Goal: Navigation & Orientation: Find specific page/section

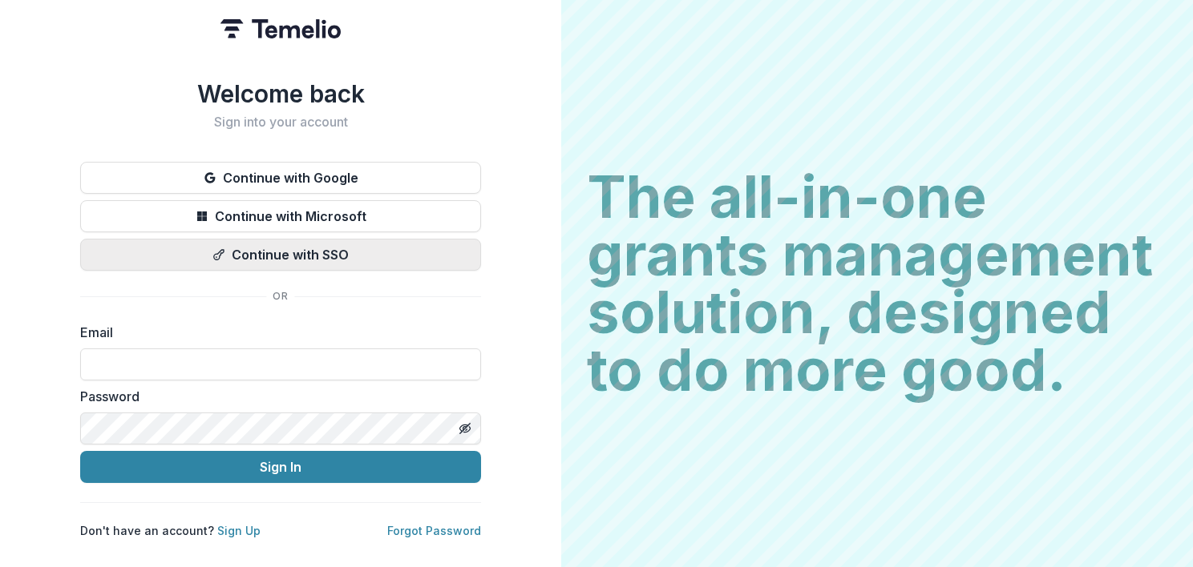
click at [324, 250] on button "Continue with SSO" at bounding box center [280, 255] width 401 height 32
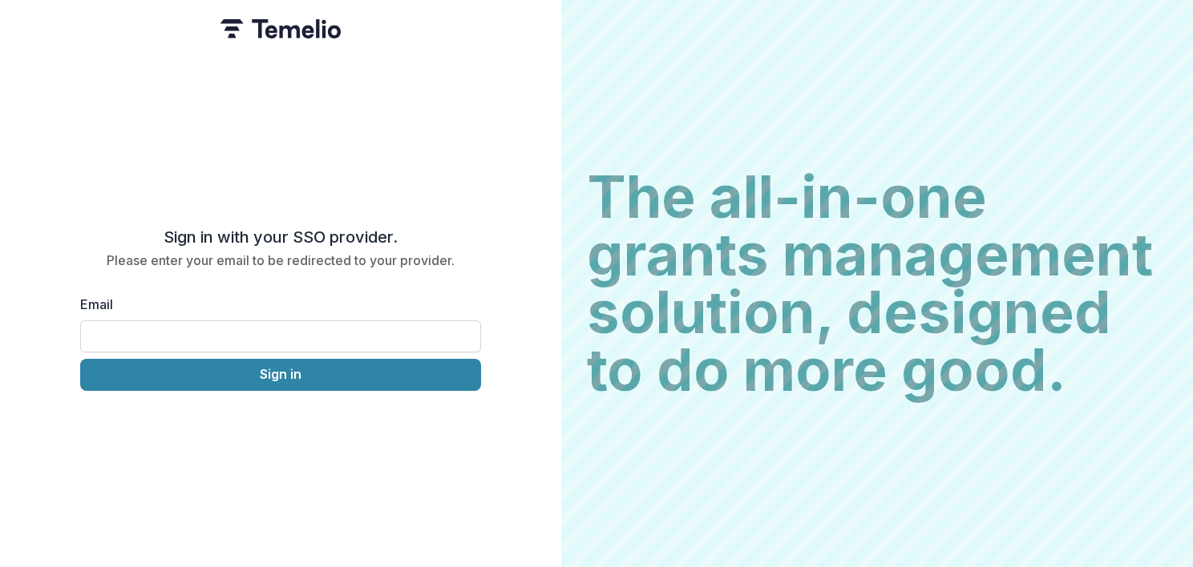
click at [193, 322] on input "Email" at bounding box center [280, 337] width 401 height 32
type input "**********"
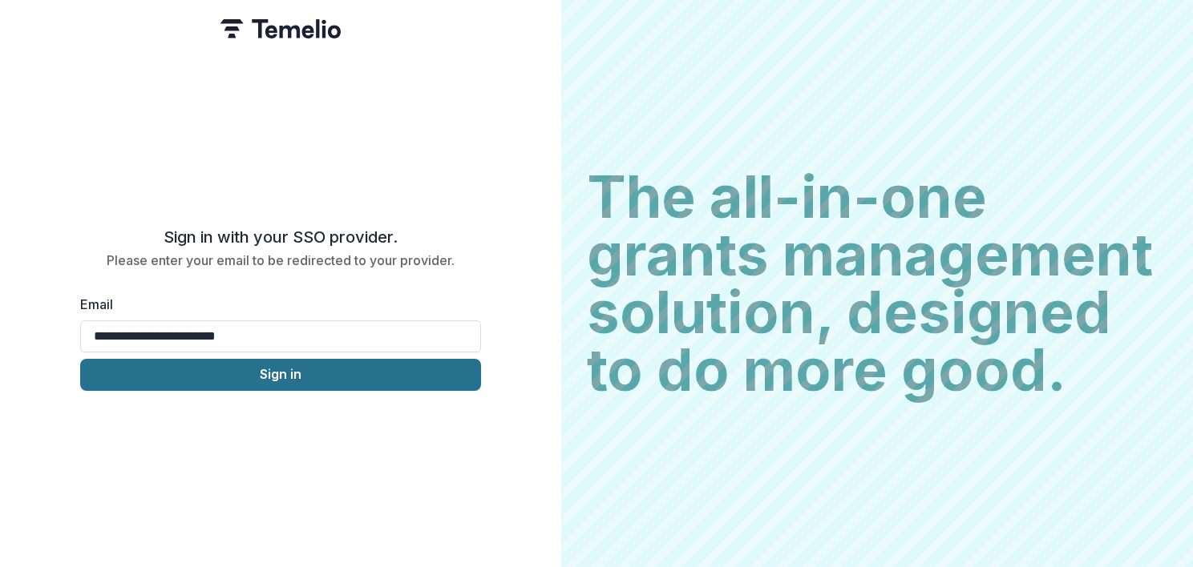
click at [228, 367] on button "Sign in" at bounding box center [280, 375] width 401 height 32
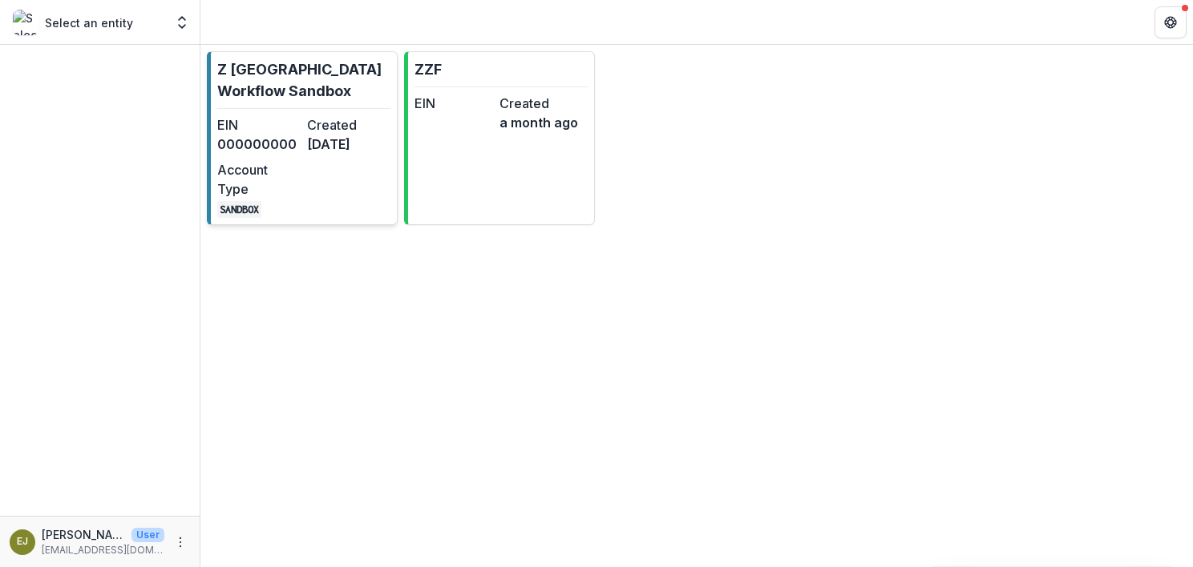
click at [272, 154] on div "EIN 000000000" at bounding box center [258, 134] width 83 height 38
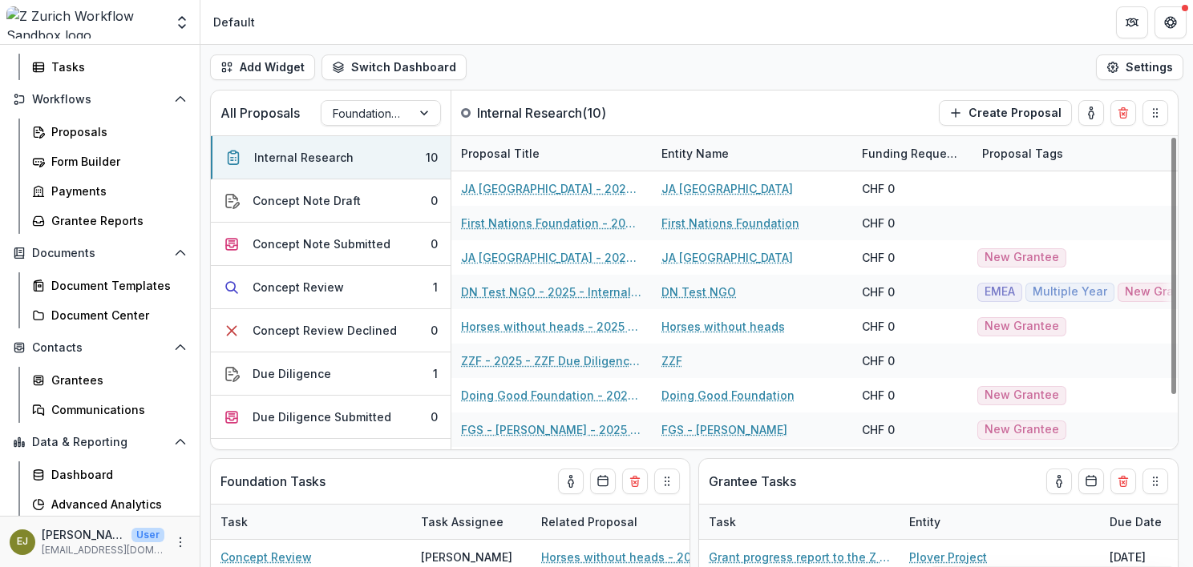
scroll to position [206, 0]
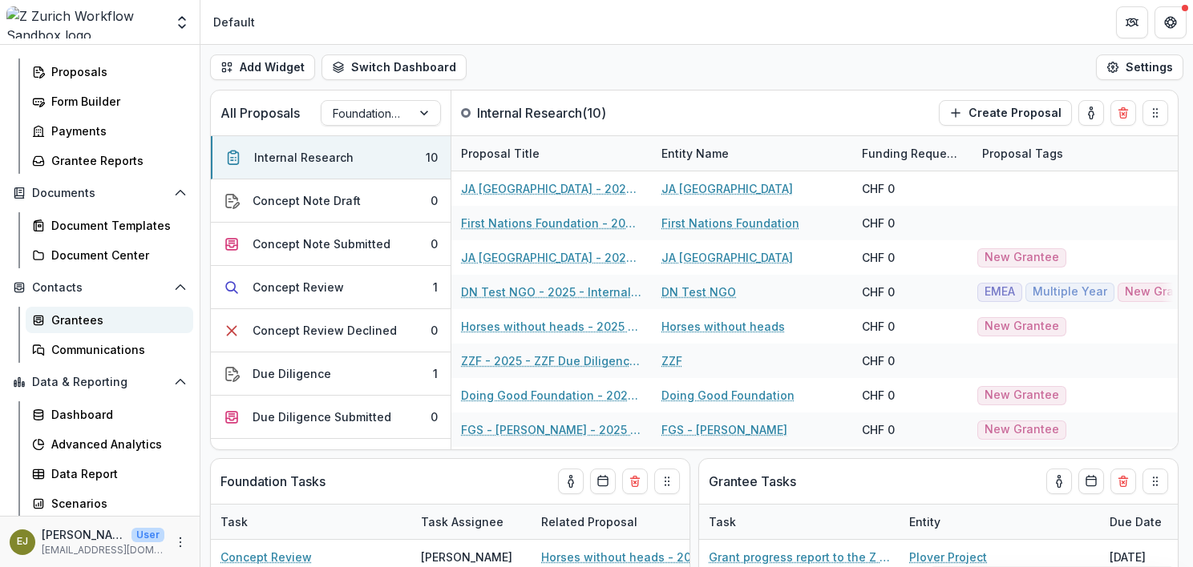
click at [50, 321] on link "Grantees" at bounding box center [109, 320] width 167 height 26
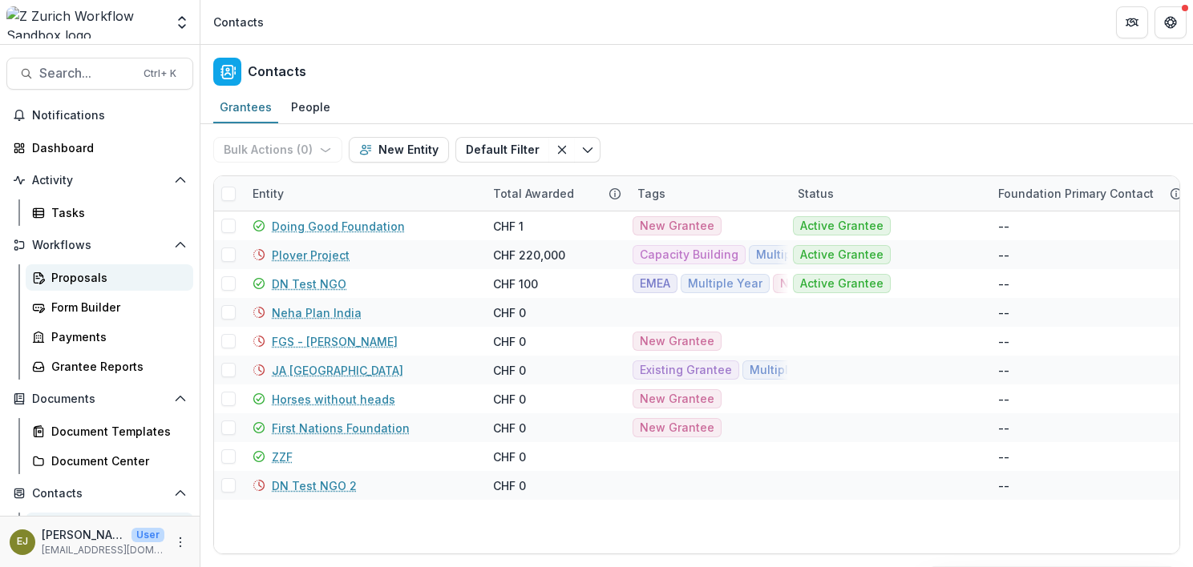
click at [67, 270] on div "Proposals" at bounding box center [115, 277] width 129 height 17
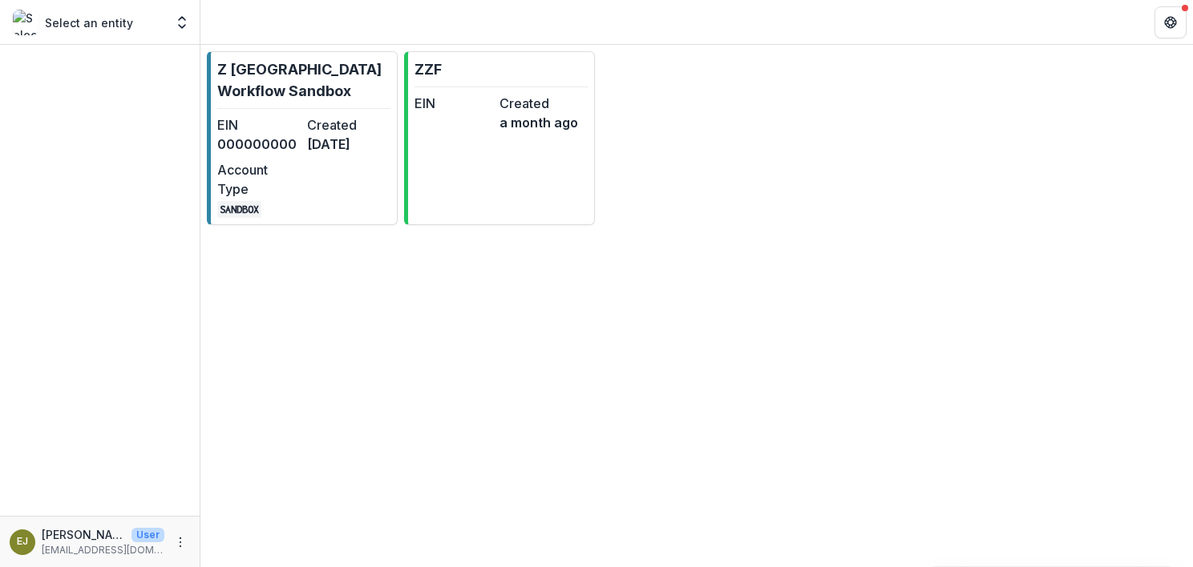
click at [1173, 335] on div "Z Zurich Workflow Sandbox EIN 000000000 Created 2 months ago Account Type SANDB…" at bounding box center [696, 306] width 992 height 523
click at [245, 414] on div "Z Zurich Workflow Sandbox EIN 000000000 Created 2 months ago Account Type SANDB…" at bounding box center [696, 306] width 992 height 523
